Goal: Information Seeking & Learning: Stay updated

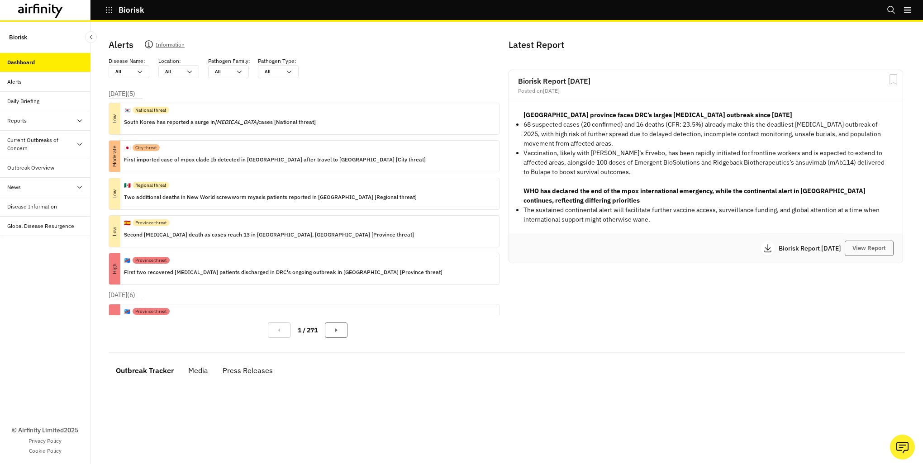
click at [358, 94] on div "[DATE] ( 5 ) Low 🇰🇷 National threat [GEOGRAPHIC_DATA] has reported a surge in […" at bounding box center [308, 189] width 398 height 201
click at [34, 144] on div "Current Outbreaks of Concern" at bounding box center [41, 144] width 69 height 16
click at [36, 209] on div "Outbreak Overview" at bounding box center [30, 207] width 47 height 8
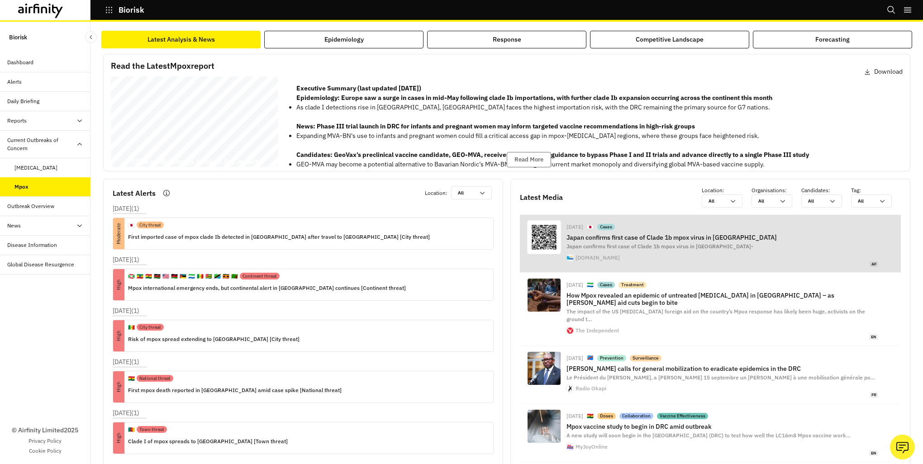
click at [566, 242] on div "Sep 17, 2025 🇯🇵 Cases Japan confirms first case of Clade 1b mpox virus in Kobe …" at bounding box center [722, 243] width 312 height 47
